Goal: Navigation & Orientation: Find specific page/section

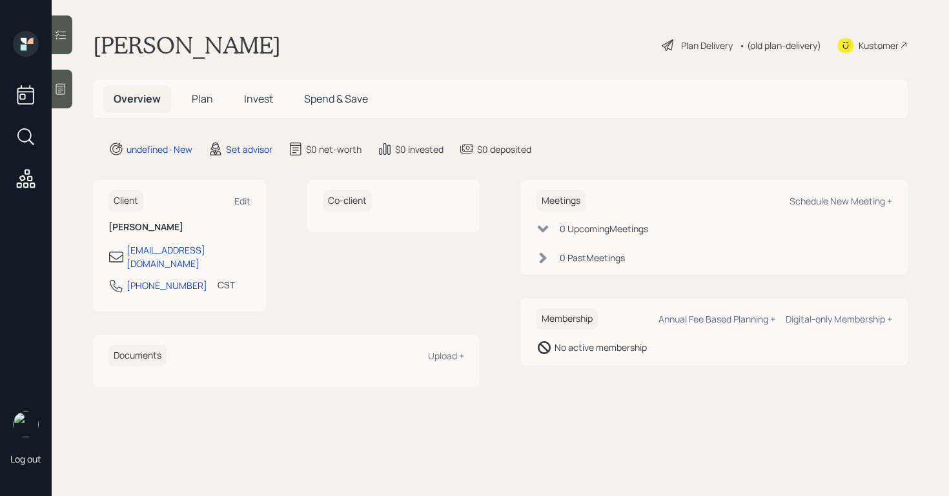
click at [66, 86] on icon at bounding box center [60, 89] width 13 height 13
